Goal: Navigation & Orientation: Find specific page/section

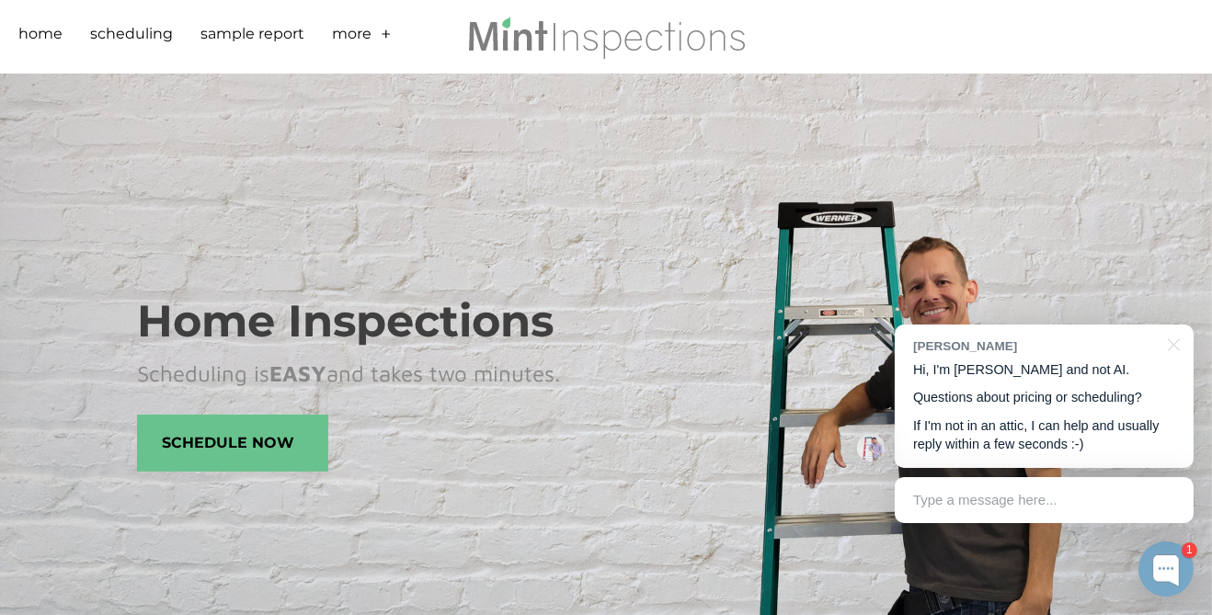
click at [383, 31] on link "+" at bounding box center [386, 37] width 11 height 29
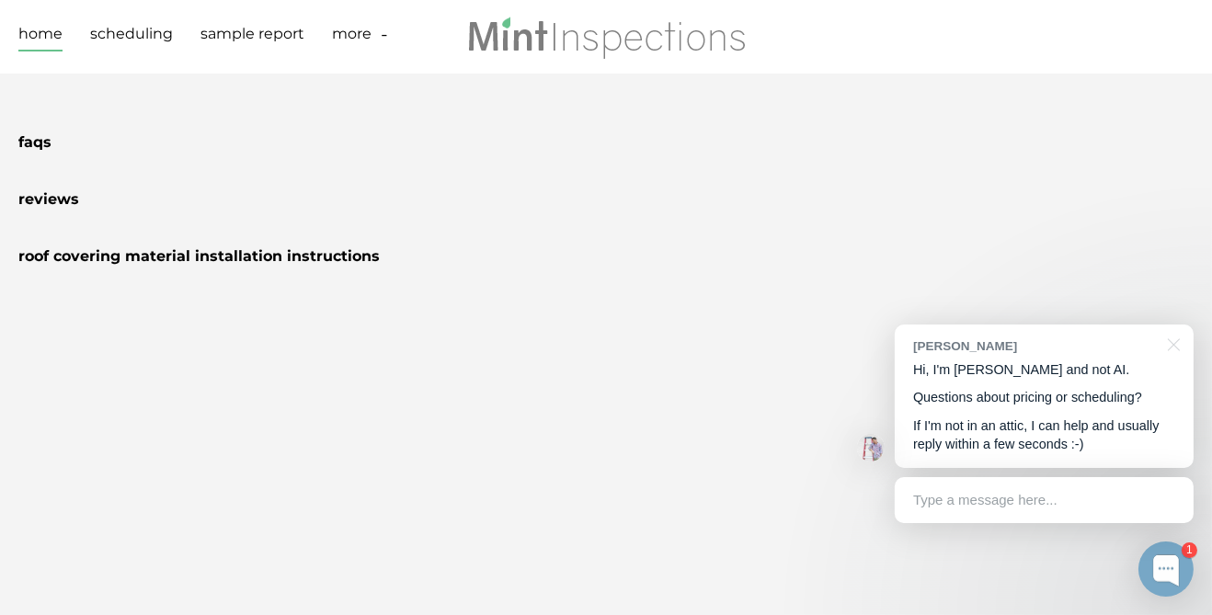
click at [47, 29] on link "Home" at bounding box center [40, 37] width 44 height 29
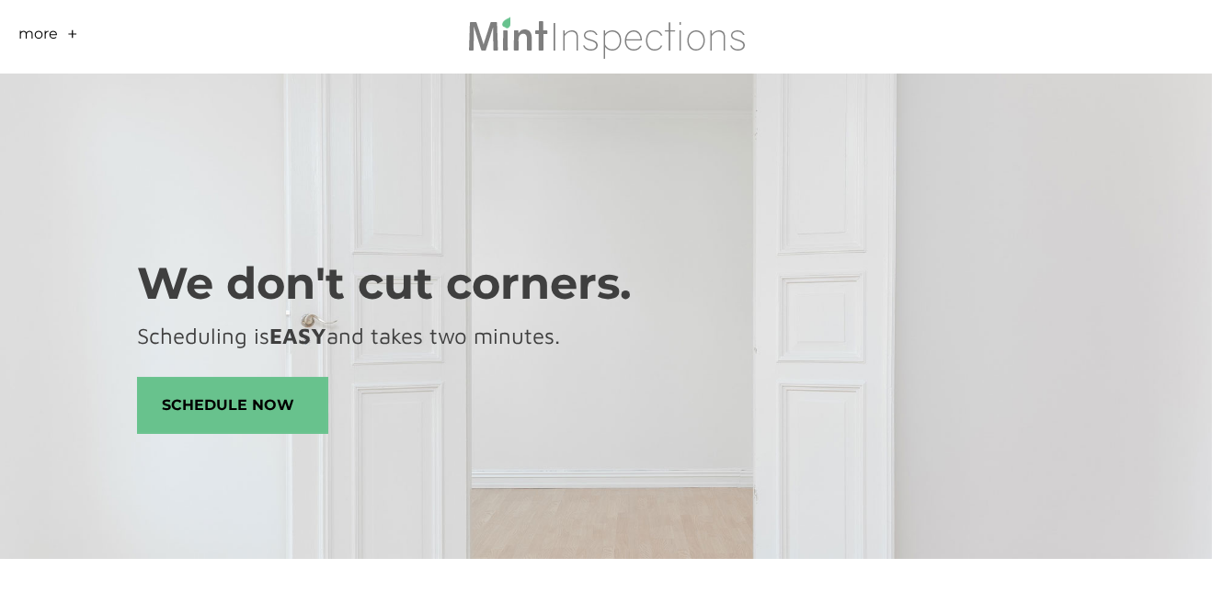
click at [74, 30] on link "+" at bounding box center [72, 37] width 11 height 29
